Goal: Task Accomplishment & Management: Use online tool/utility

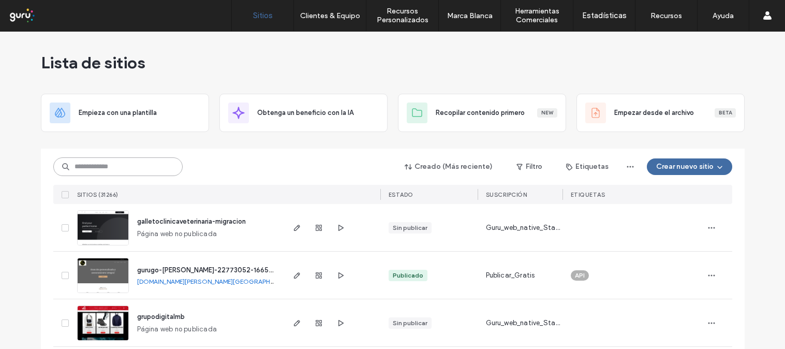
click at [166, 166] on input at bounding box center [117, 166] width 129 height 19
click at [140, 163] on input at bounding box center [117, 166] width 129 height 19
paste input "**********"
type input "**********"
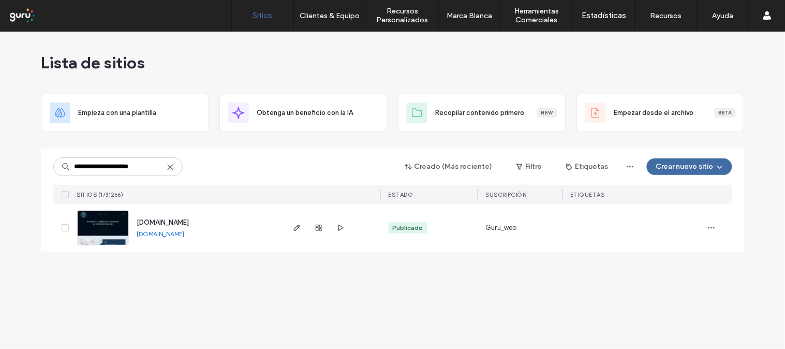
click at [104, 230] on link at bounding box center [103, 227] width 52 height 35
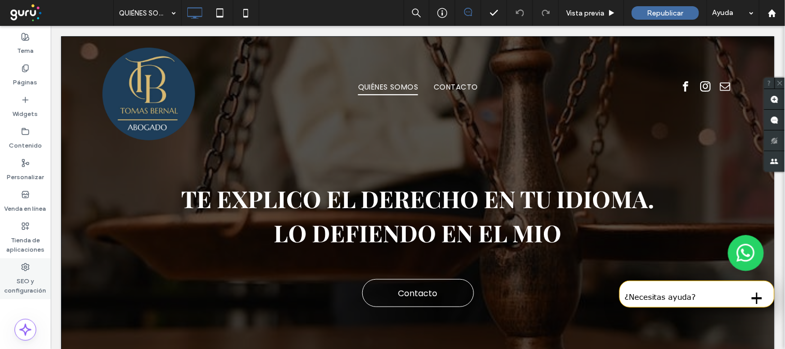
click at [30, 273] on label "SEO y configuración" at bounding box center [25, 283] width 51 height 24
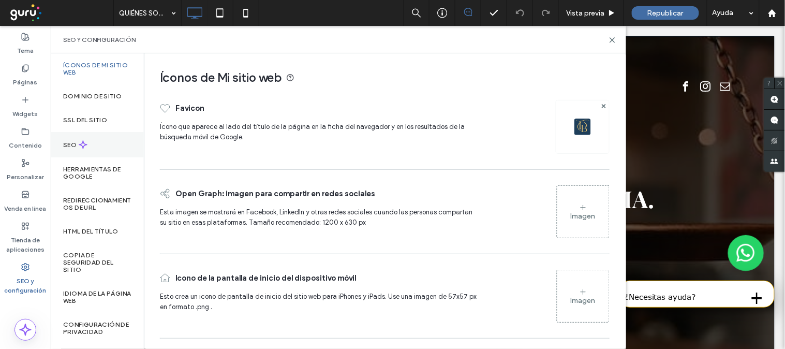
click at [116, 152] on div "SEO" at bounding box center [97, 144] width 93 height 25
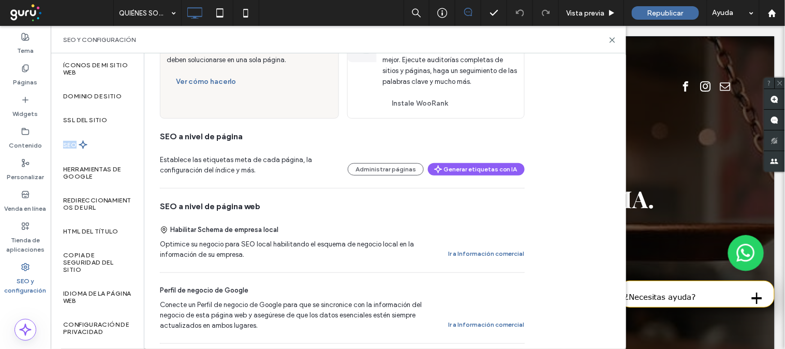
scroll to position [230, 0]
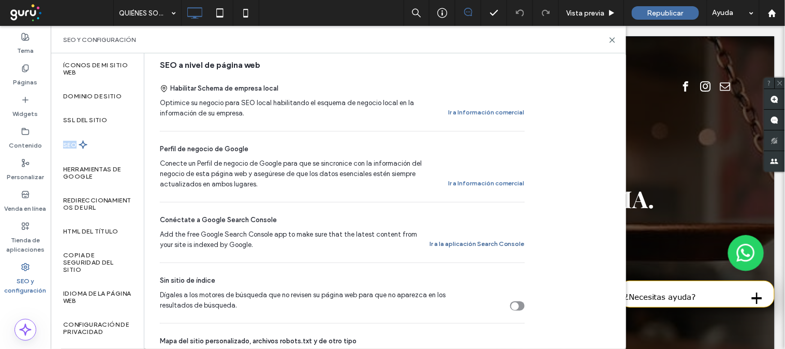
click at [491, 237] on button "Ir a la aplicación Search Console" at bounding box center [476, 243] width 95 height 12
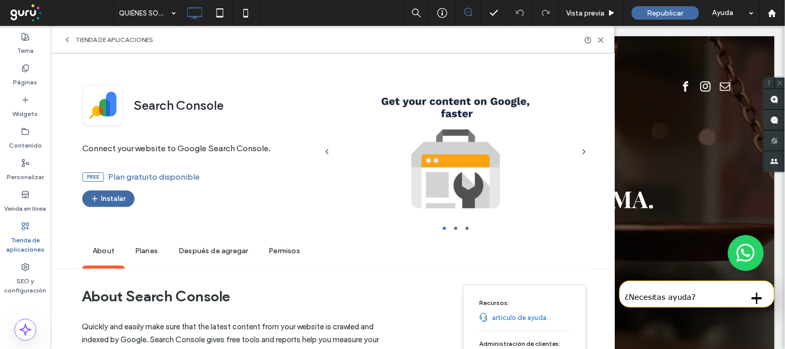
click at [488, 242] on button "Ir a la aplicación Search Console" at bounding box center [476, 243] width 95 height 12
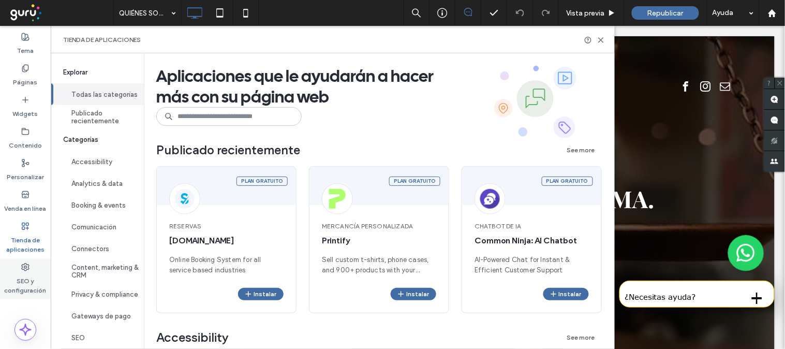
click at [25, 265] on use at bounding box center [25, 266] width 7 height 7
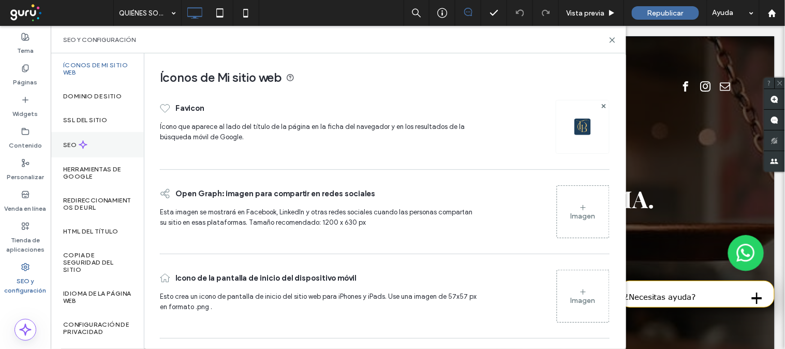
click at [95, 153] on div "SEO" at bounding box center [97, 144] width 93 height 25
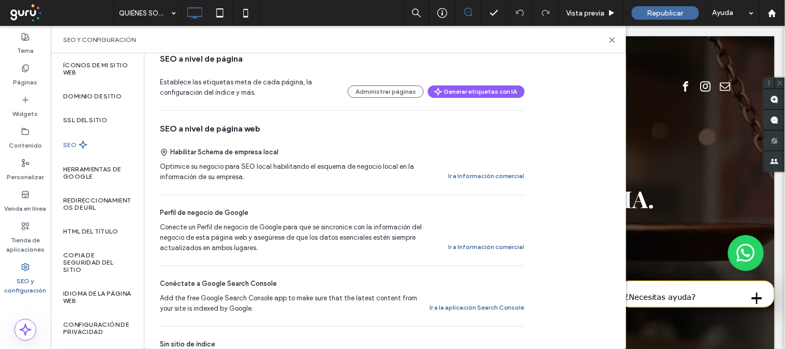
scroll to position [172, 0]
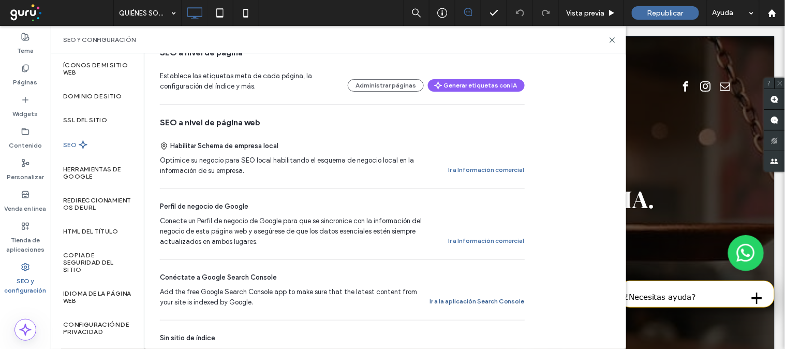
click at [515, 301] on button "Ir a la aplicación Search Console" at bounding box center [476, 301] width 95 height 12
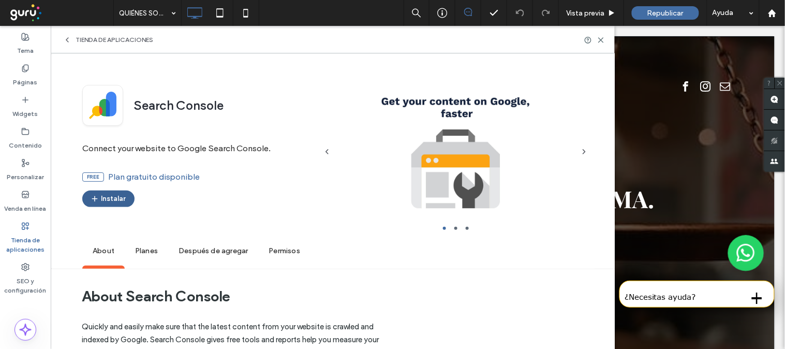
click at [110, 195] on button "Instalar" at bounding box center [108, 198] width 52 height 17
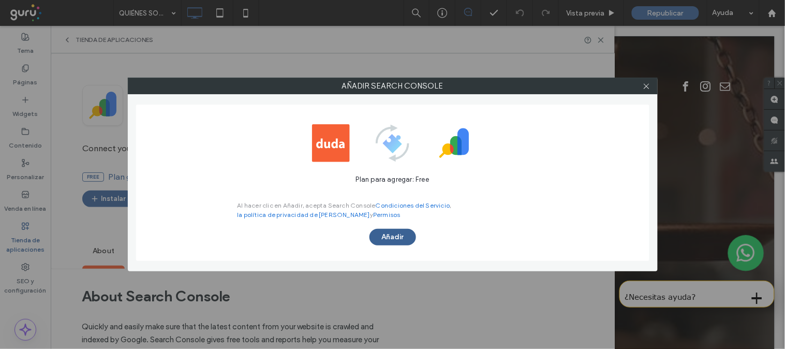
click at [406, 238] on button "Añadir" at bounding box center [392, 237] width 47 height 17
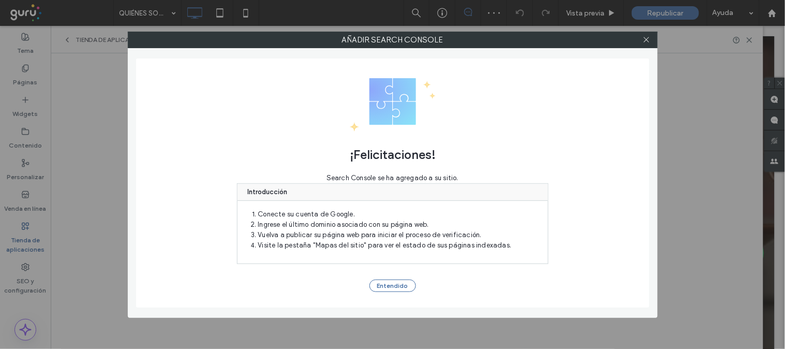
scroll to position [0, 0]
click at [399, 285] on button "Entendido" at bounding box center [392, 285] width 47 height 12
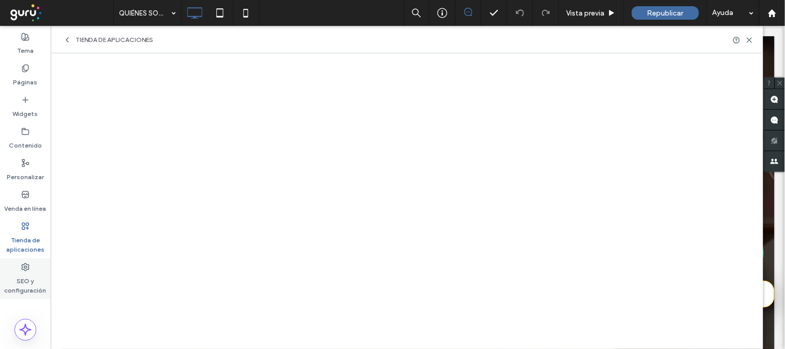
click at [18, 266] on div "SEO y configuración" at bounding box center [25, 278] width 51 height 41
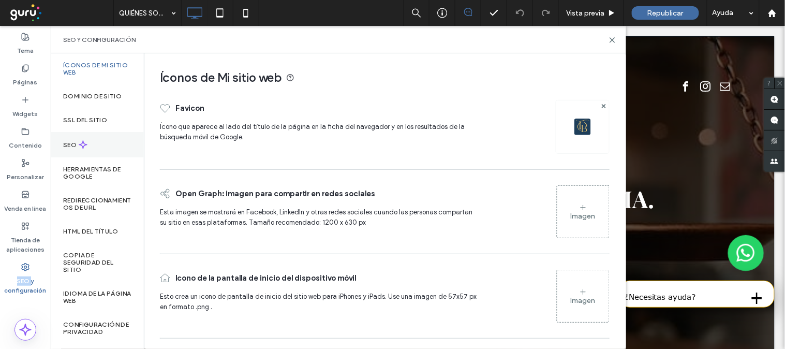
click at [101, 137] on div "SEO" at bounding box center [97, 144] width 93 height 25
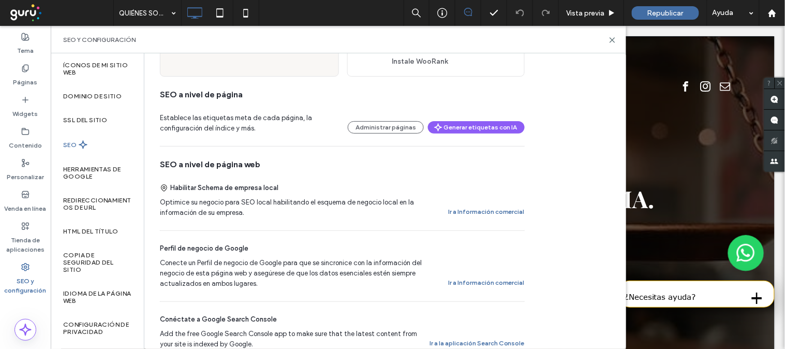
scroll to position [287, 0]
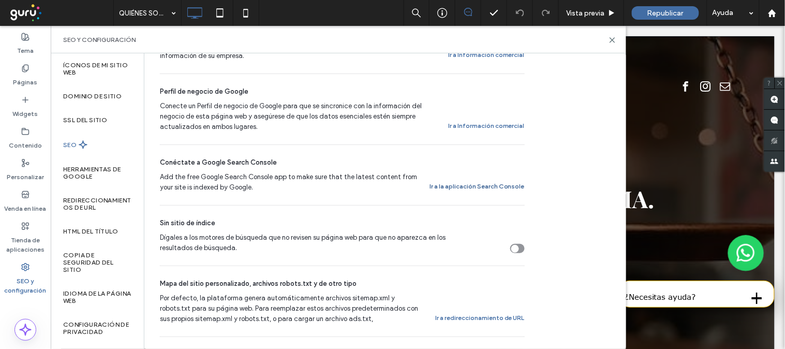
click at [489, 182] on button "Ir a la aplicación Search Console" at bounding box center [476, 186] width 95 height 12
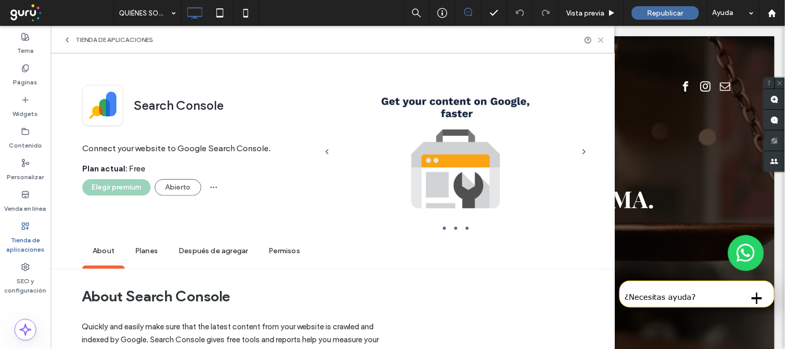
click at [605, 37] on icon at bounding box center [601, 40] width 8 height 8
